Goal: Browse casually: Explore the website without a specific task or goal

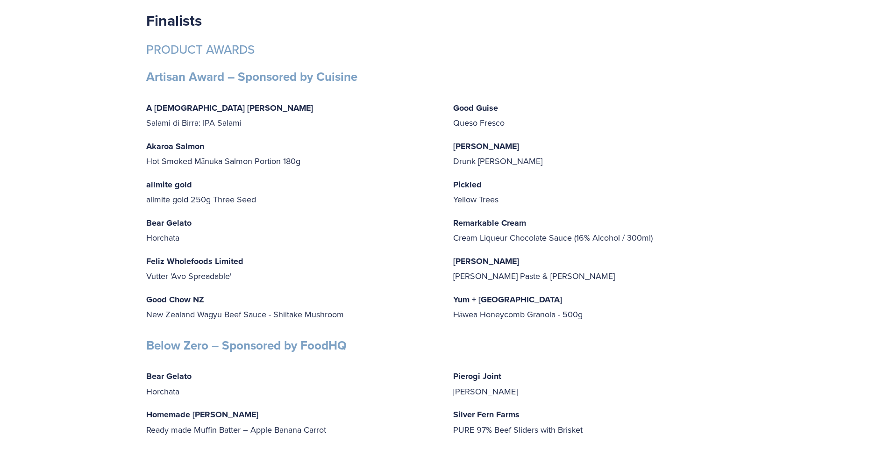
scroll to position [2265, 0]
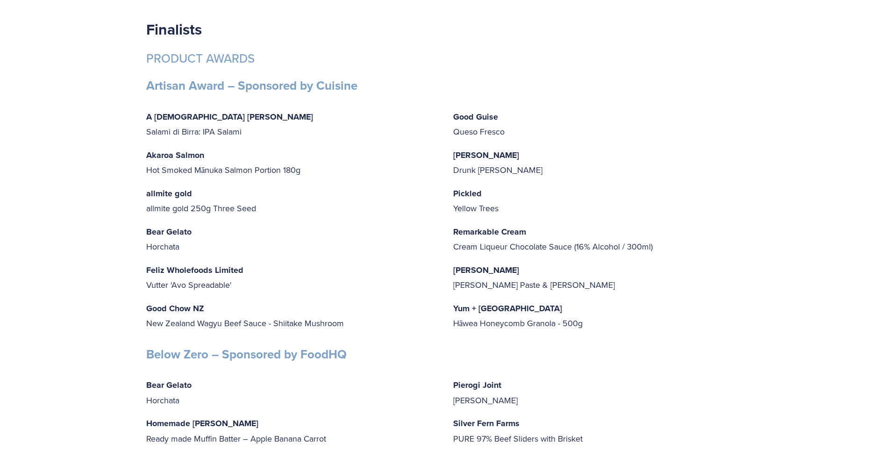
click at [266, 173] on div "A [DEMOGRAPHIC_DATA] Butcher Salami di Birra: IPA Salami Akaroa Salmon Hot Smok…" at bounding box center [291, 219] width 291 height 221
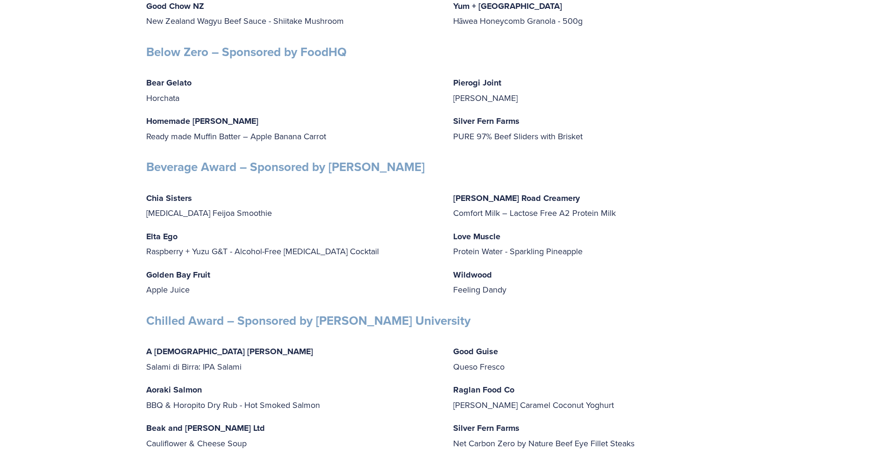
scroll to position [2569, 0]
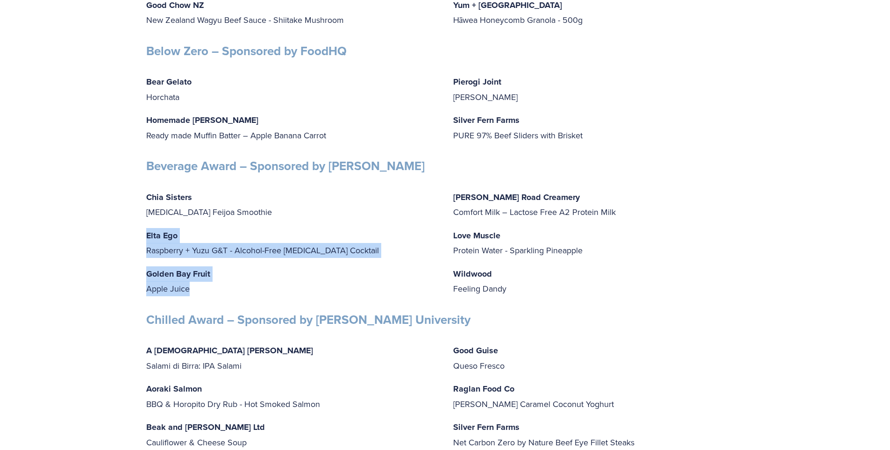
drag, startPoint x: 203, startPoint y: 263, endPoint x: 336, endPoint y: 330, distance: 149.0
click at [336, 304] on div "Chia Sisters [MEDICAL_DATA] Feijoa Smoothie Elta Ego Raspberry + Yuzu G&T - Alc…" at bounding box center [291, 243] width 307 height 122
drag, startPoint x: 336, startPoint y: 330, endPoint x: 158, endPoint y: 240, distance: 199.2
click at [158, 240] on div "Chia Sisters [MEDICAL_DATA] Feijoa Smoothie Elta Ego Raspberry + Yuzu G&T - Alc…" at bounding box center [291, 243] width 307 height 122
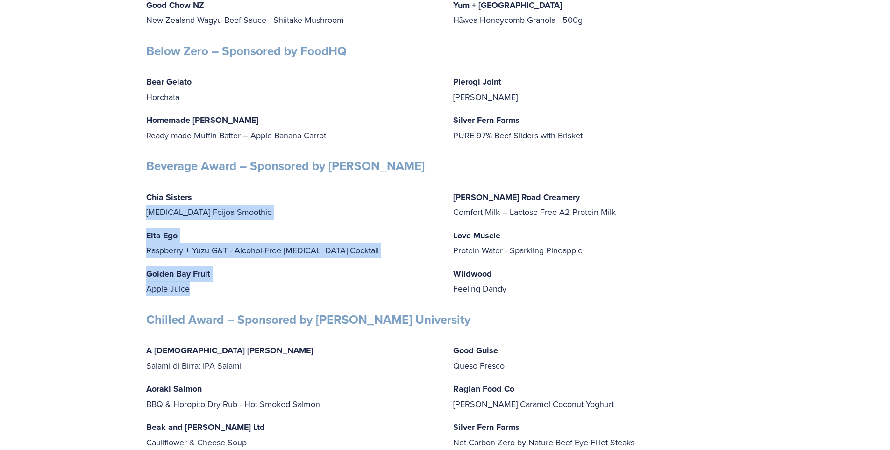
click at [159, 220] on p "Chia Sisters [MEDICAL_DATA] Feijoa Smoothie" at bounding box center [291, 205] width 291 height 30
drag, startPoint x: 162, startPoint y: 237, endPoint x: 319, endPoint y: 328, distance: 181.5
click at [319, 304] on div "Chia Sisters [MEDICAL_DATA] Feijoa Smoothie Elta Ego Raspberry + Yuzu G&T - Alc…" at bounding box center [291, 243] width 307 height 122
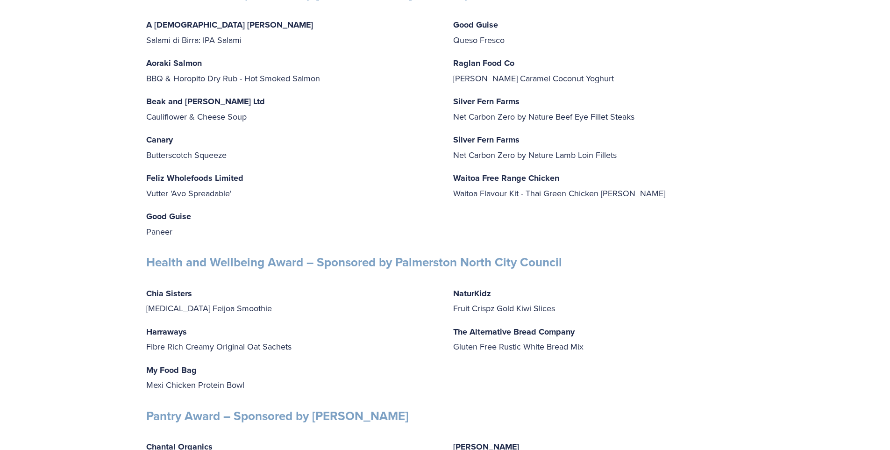
scroll to position [2906, 0]
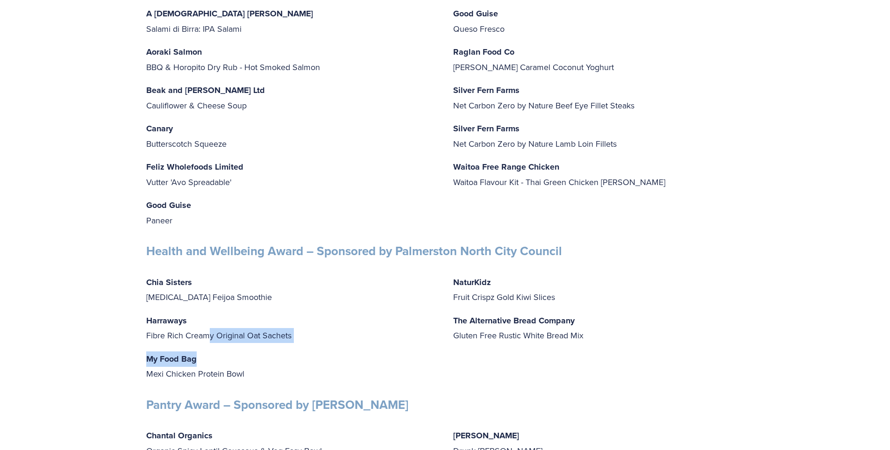
drag, startPoint x: 208, startPoint y: 362, endPoint x: 243, endPoint y: 393, distance: 47.0
click at [243, 381] on div "Chia Sisters [MEDICAL_DATA] Feijoa Smoothie Harraways Fibre Rich Creamy Origina…" at bounding box center [291, 328] width 291 height 107
click at [243, 381] on p "My Food Bag Mexi Chicken Protein Bowl" at bounding box center [291, 366] width 291 height 30
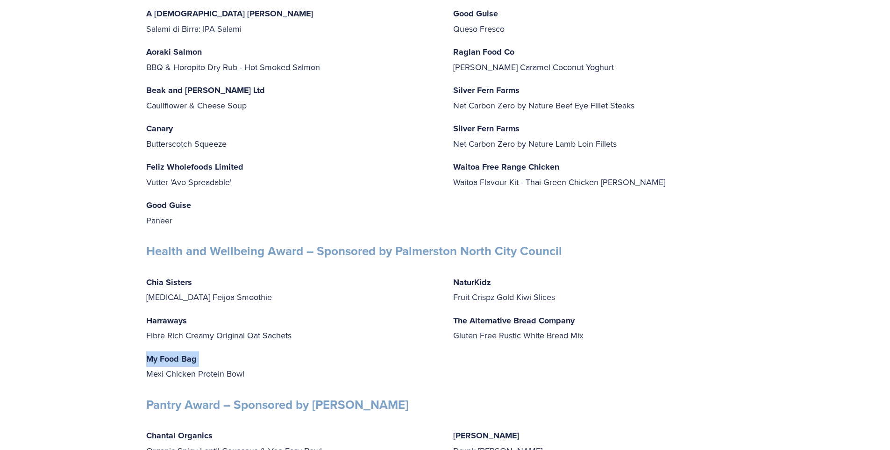
click at [243, 381] on p "My Food Bag Mexi Chicken Protein Bowl" at bounding box center [291, 366] width 291 height 30
drag, startPoint x: 245, startPoint y: 407, endPoint x: 209, endPoint y: 358, distance: 60.1
click at [209, 358] on div "Chia Sisters [MEDICAL_DATA] Feijoa Smoothie Harraways Fibre Rich Creamy Origina…" at bounding box center [291, 328] width 291 height 107
click at [209, 343] on p "Harraways Fibre Rich Creamy Original Oat Sachets" at bounding box center [291, 328] width 291 height 30
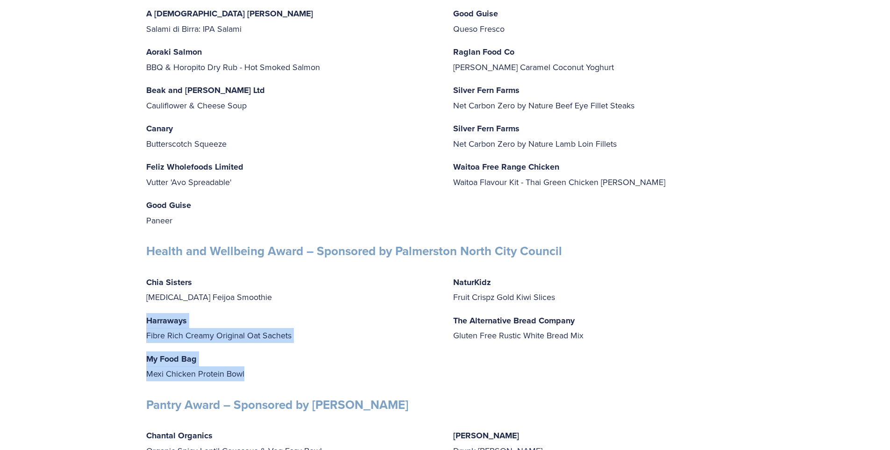
drag, startPoint x: 209, startPoint y: 357, endPoint x: 281, endPoint y: 415, distance: 92.1
click at [281, 389] on div "Chia Sisters [MEDICAL_DATA] Feijoa Smoothie Harraways Fibre Rich Creamy Origina…" at bounding box center [291, 328] width 307 height 122
click at [280, 389] on div "Chia Sisters [MEDICAL_DATA] Feijoa Smoothie Harraways Fibre Rich Creamy Origina…" at bounding box center [291, 328] width 307 height 122
click at [279, 389] on div "Chia Sisters [MEDICAL_DATA] Feijoa Smoothie Harraways Fibre Rich Creamy Origina…" at bounding box center [291, 328] width 307 height 122
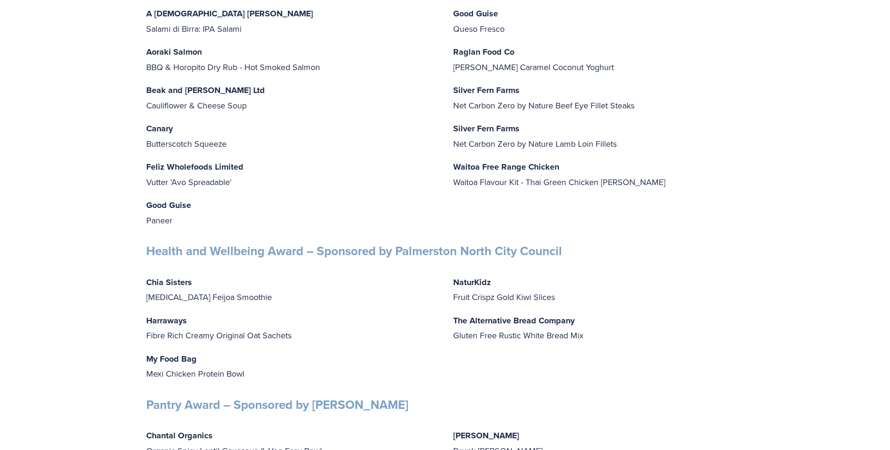
click at [279, 389] on div "Chia Sisters [MEDICAL_DATA] Feijoa Smoothie Harraways Fibre Rich Creamy Origina…" at bounding box center [291, 328] width 307 height 122
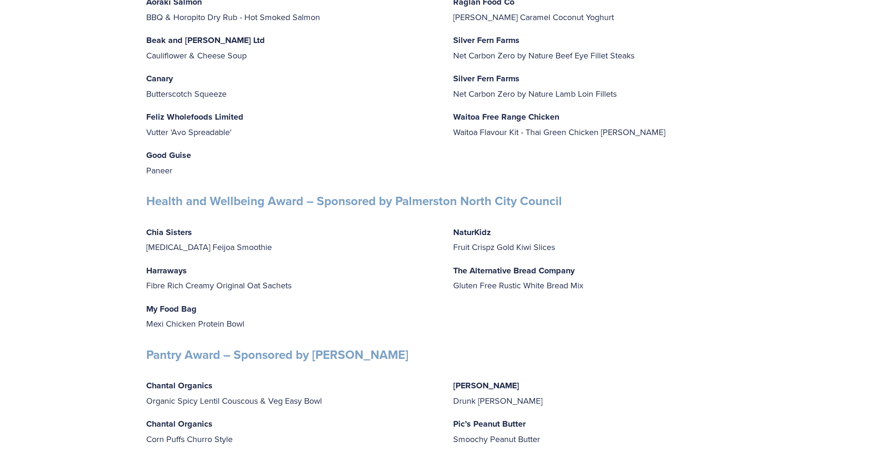
scroll to position [2956, 0]
click at [275, 412] on div "Below Zero – Sponsored by FoodHQ Bear Gelato Horchata Homemade [PERSON_NAME] Re…" at bounding box center [445, 385] width 614 height 1475
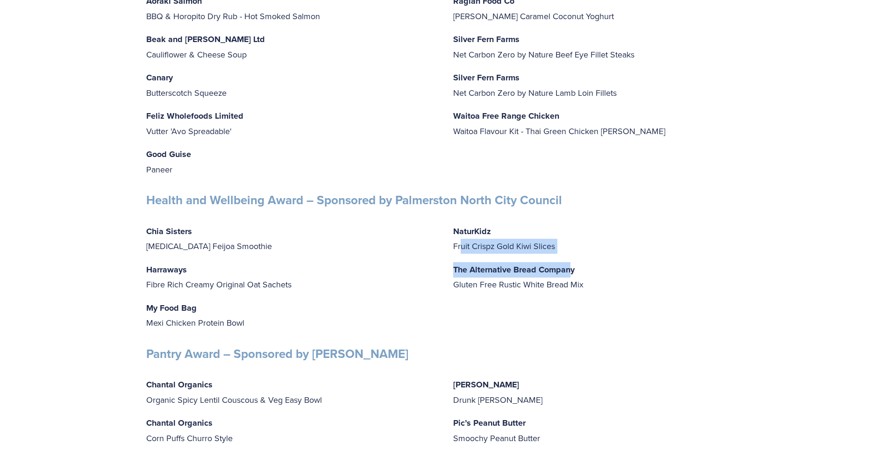
drag, startPoint x: 563, startPoint y: 282, endPoint x: 460, endPoint y: 272, distance: 103.2
click at [459, 273] on div "NaturKidz Fruit Crispz Gold Kiwi Slices The Alternative Bread Company Gluten Fr…" at bounding box center [598, 258] width 291 height 68
click at [460, 254] on p "NaturKidz Fruit Crispz Gold Kiwi Slices" at bounding box center [598, 239] width 291 height 30
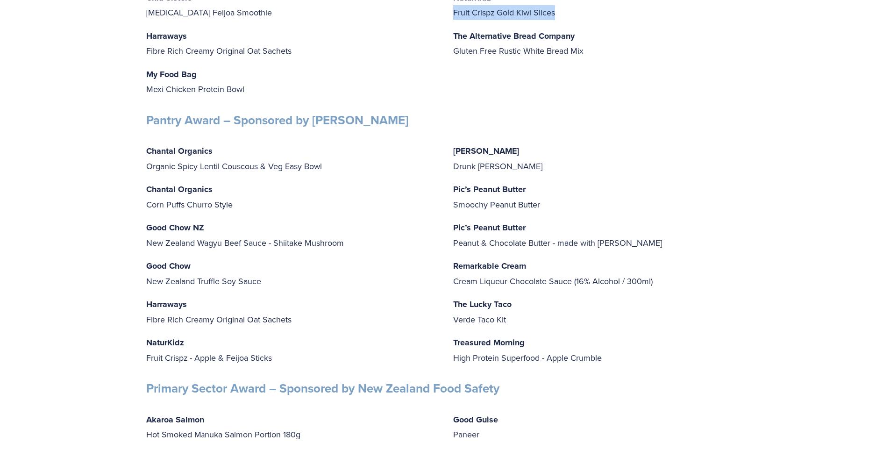
scroll to position [3191, 0]
drag, startPoint x: 540, startPoint y: 200, endPoint x: 448, endPoint y: 183, distance: 93.7
click at [448, 183] on div "[PERSON_NAME] Drunk [PERSON_NAME] Preserve Pic’s Peanut Butter Smoochy Peanut B…" at bounding box center [598, 253] width 307 height 237
copy p "[PERSON_NAME] Drunk [PERSON_NAME]"
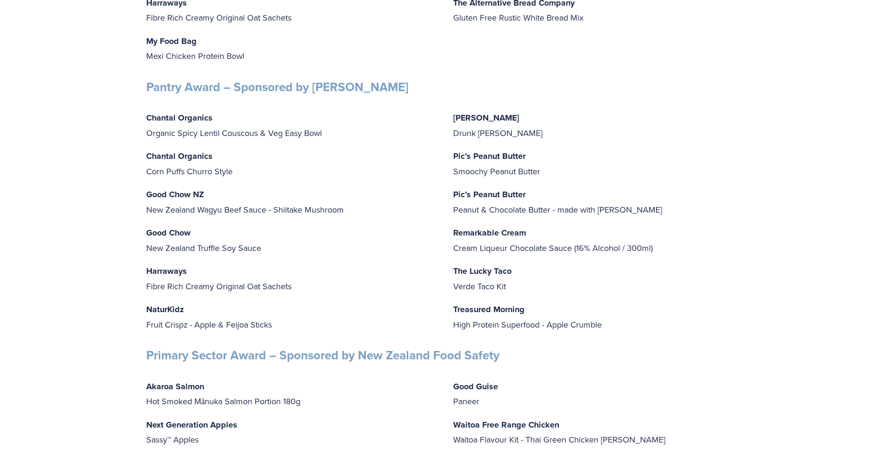
scroll to position [3224, 0]
drag, startPoint x: 251, startPoint y: 347, endPoint x: 304, endPoint y: 363, distance: 54.8
click at [304, 339] on div "Chantal Organics Organic Spicy Lentil Couscous & Veg Easy Bowl Chantal Organics…" at bounding box center [291, 220] width 307 height 237
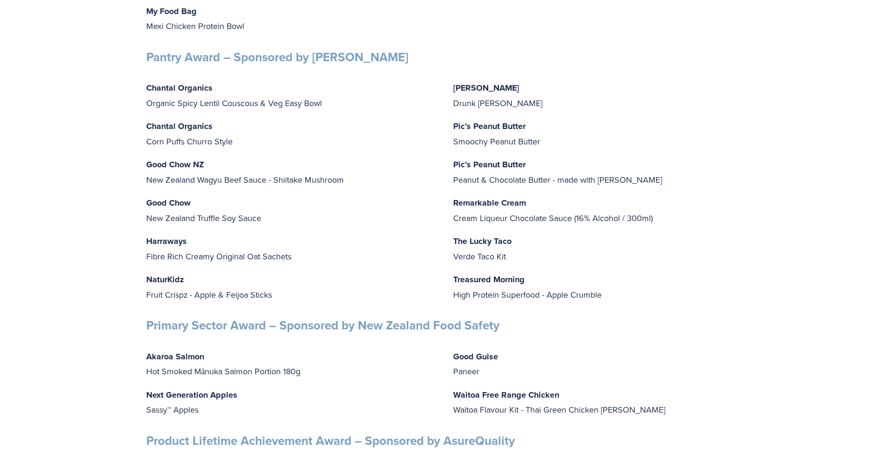
scroll to position [3257, 0]
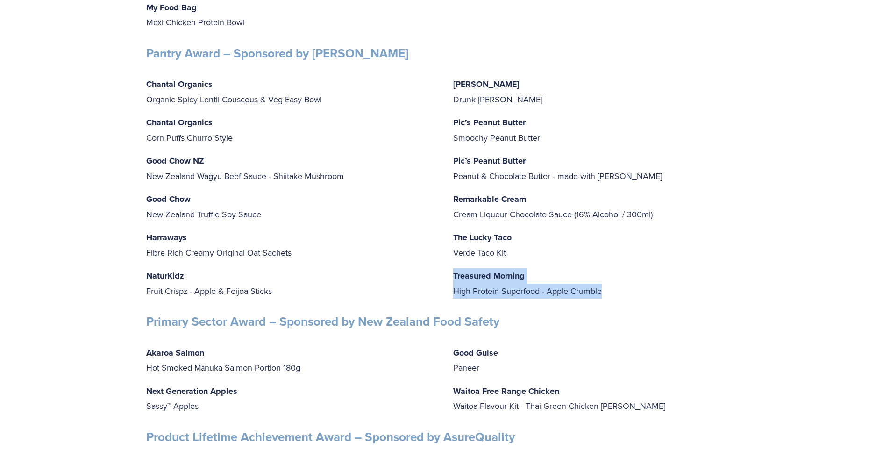
drag, startPoint x: 568, startPoint y: 316, endPoint x: 454, endPoint y: 308, distance: 113.8
click at [454, 298] on p "Treasured Morning High Protein Superfood - Apple Crumble" at bounding box center [598, 283] width 291 height 30
copy p "Treasured Morning High Protein Superfood - Apple Crumble"
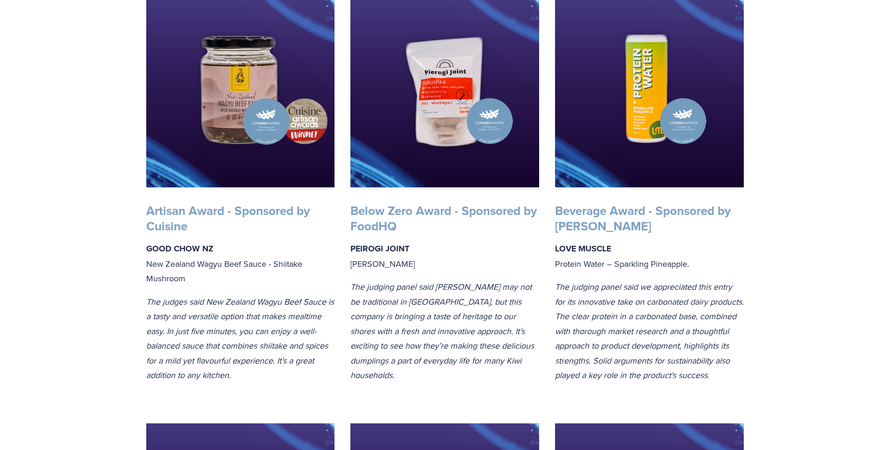
scroll to position [0, 0]
